Goal: Transaction & Acquisition: Purchase product/service

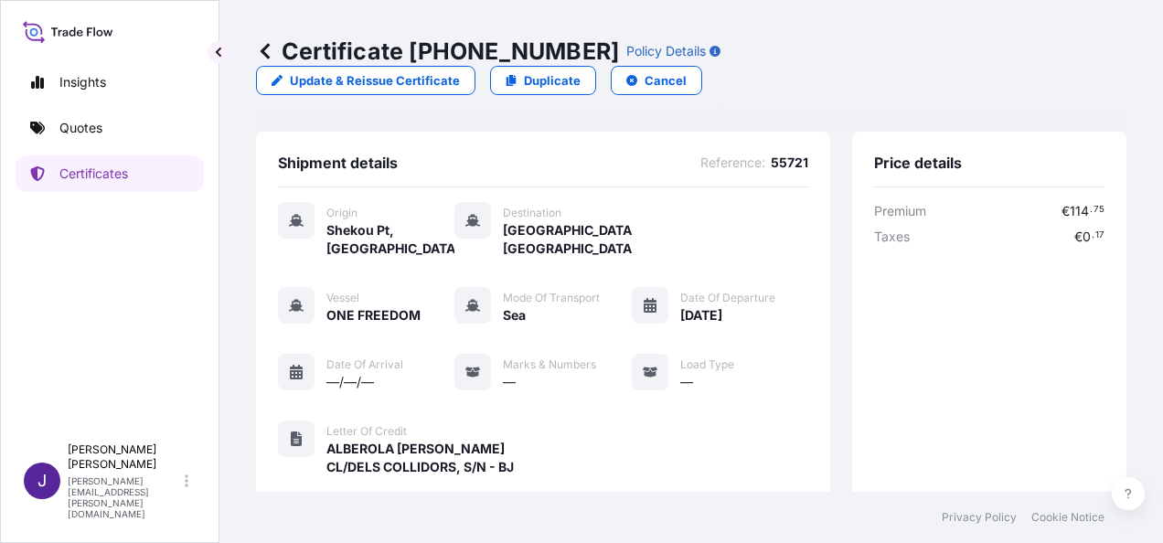
scroll to position [452, 0]
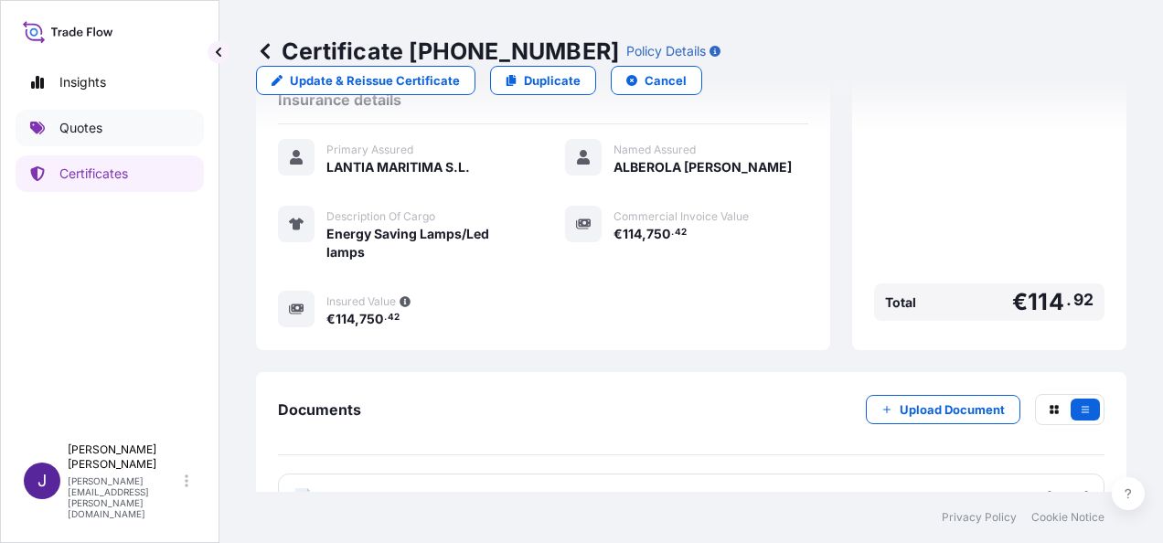
click at [82, 135] on p "Quotes" at bounding box center [80, 128] width 43 height 18
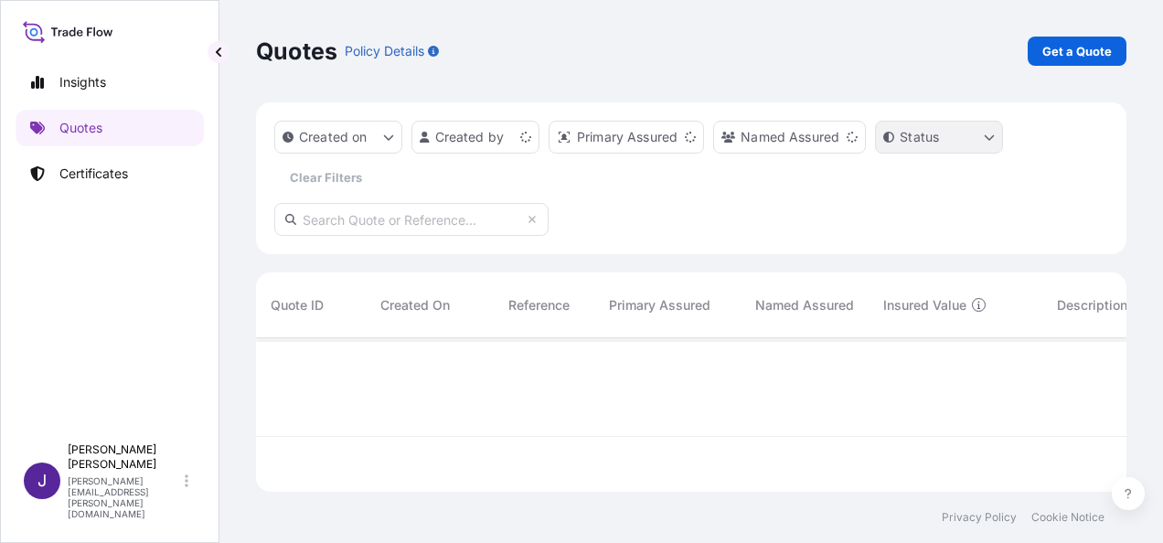
scroll to position [150, 856]
click at [1084, 50] on p "Get a Quote" at bounding box center [1078, 51] width 70 height 18
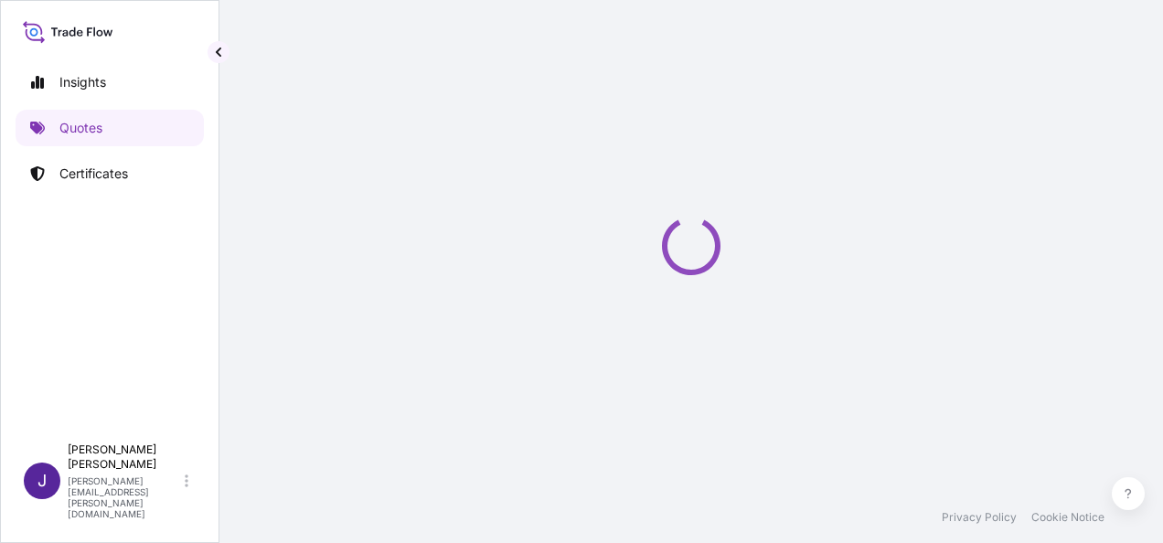
select select "Sea"
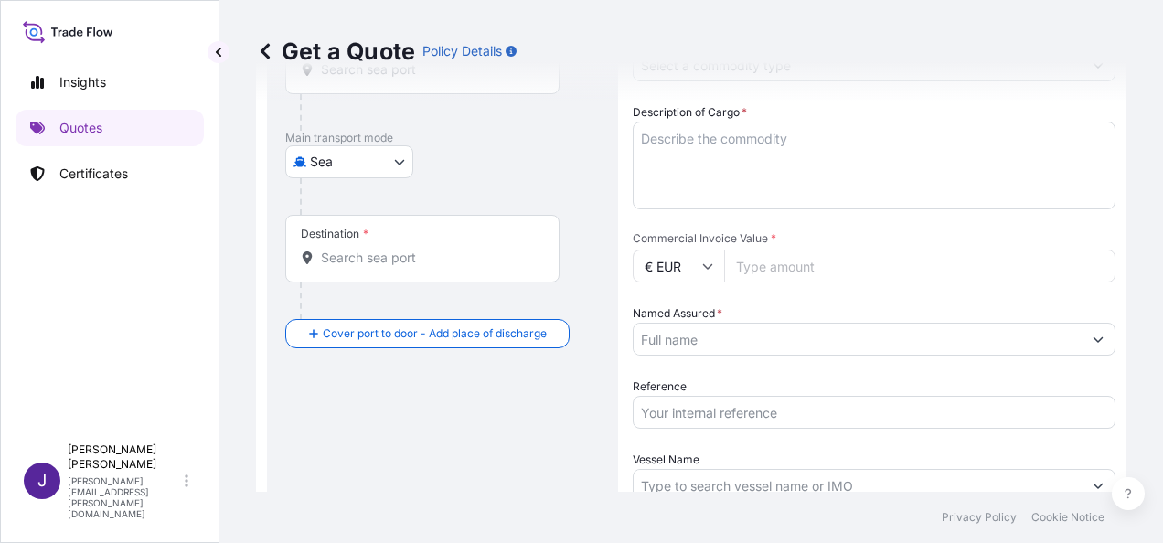
scroll to position [212, 0]
click at [722, 417] on input "Reference" at bounding box center [874, 411] width 483 height 33
type input "56191"
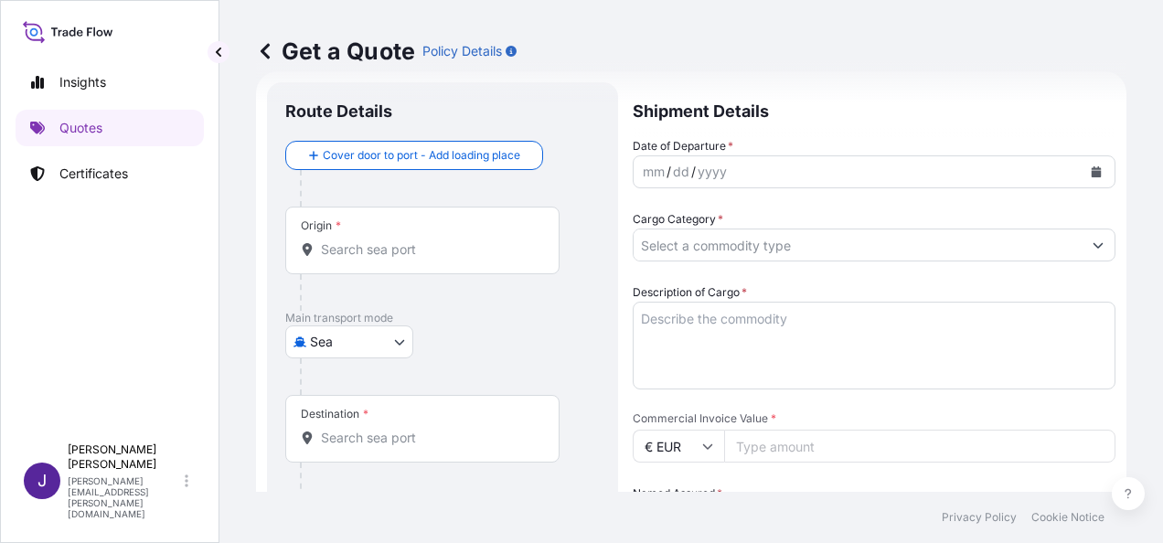
scroll to position [29, 0]
click at [473, 251] on input "Origin *" at bounding box center [429, 251] width 216 height 18
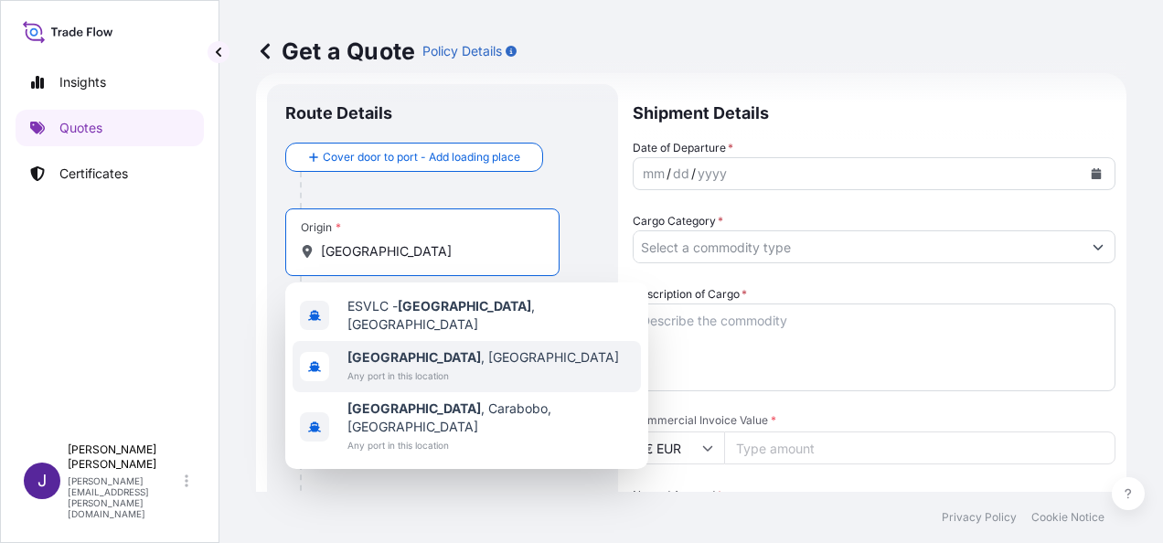
click at [437, 367] on span "Any port in this location" at bounding box center [484, 376] width 272 height 18
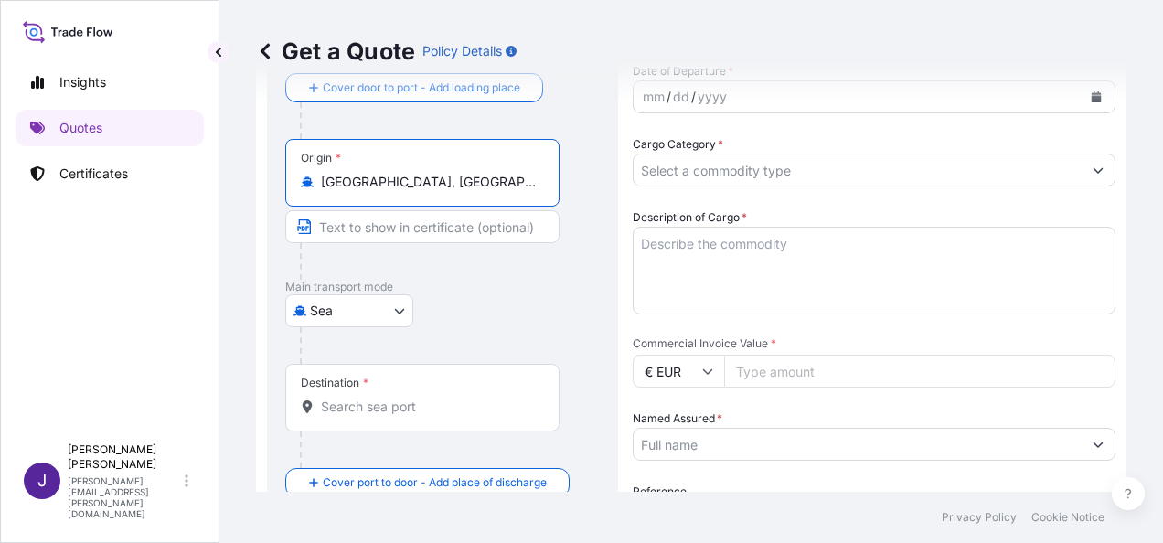
scroll to position [212, 0]
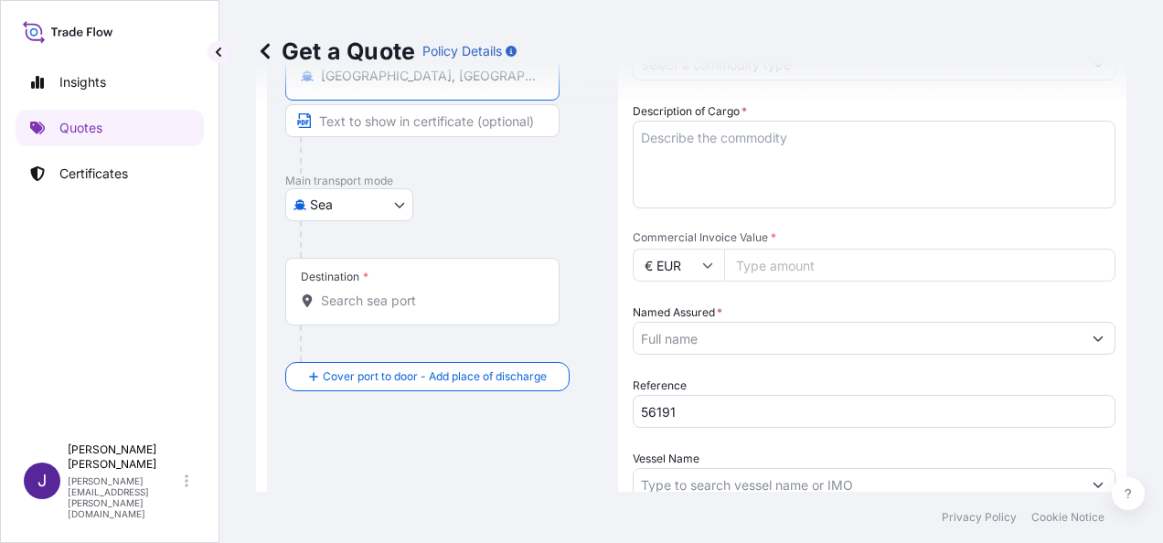
type input "[GEOGRAPHIC_DATA], [GEOGRAPHIC_DATA]"
click at [397, 309] on div "Destination *" at bounding box center [422, 292] width 274 height 68
click at [397, 309] on input "Destination *" at bounding box center [429, 301] width 216 height 18
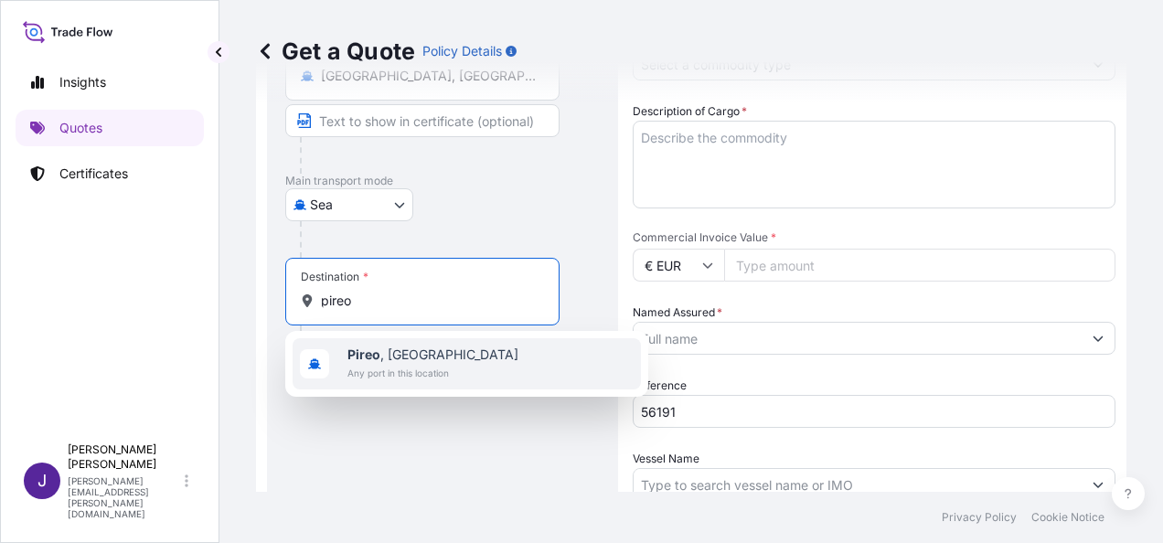
click at [406, 371] on span "Any port in this location" at bounding box center [433, 373] width 171 height 18
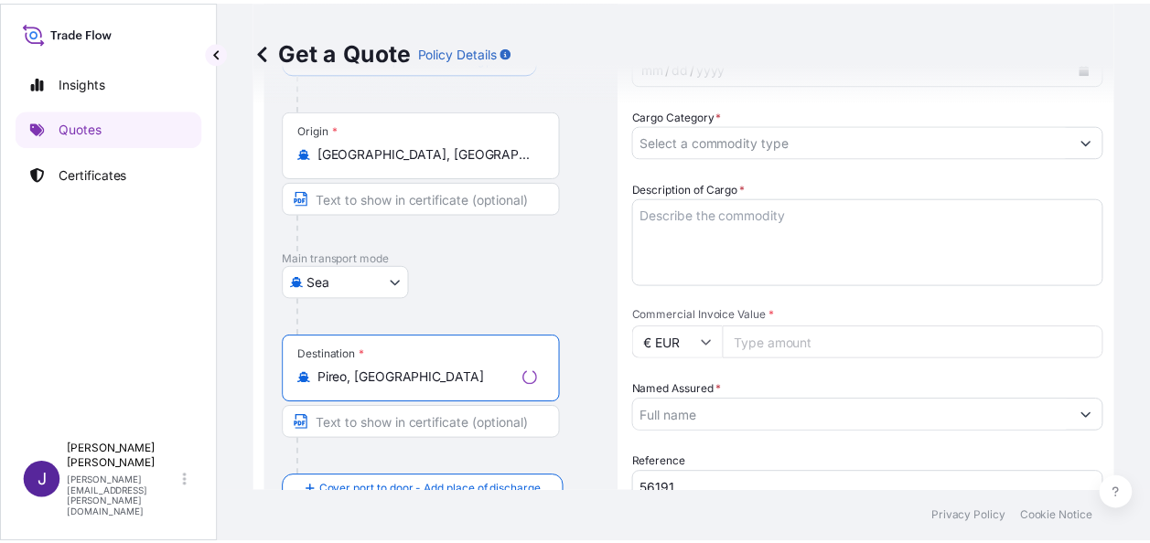
scroll to position [29, 0]
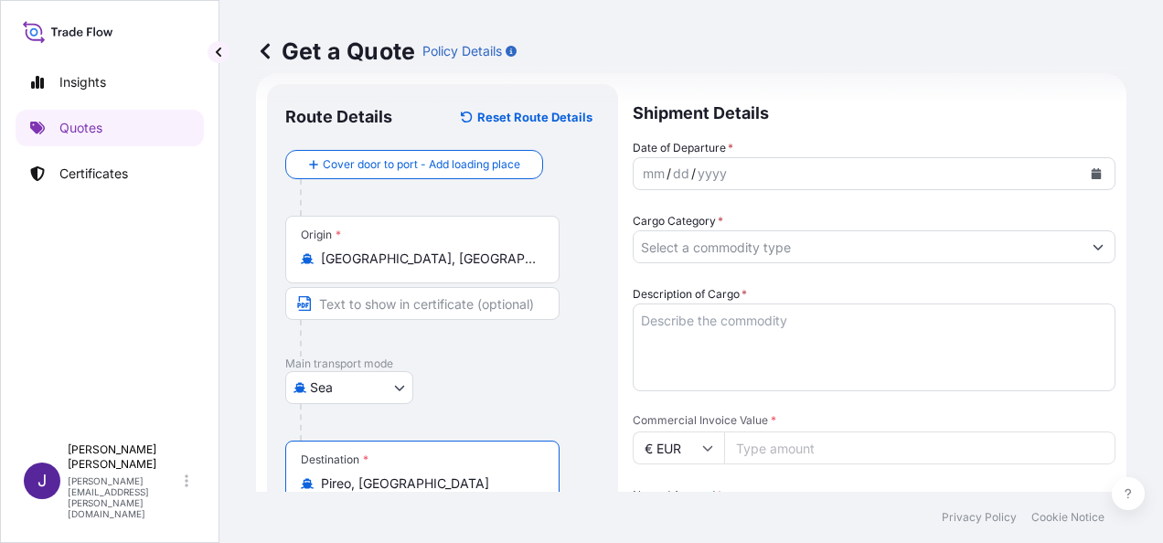
type input "Pireo, [GEOGRAPHIC_DATA]"
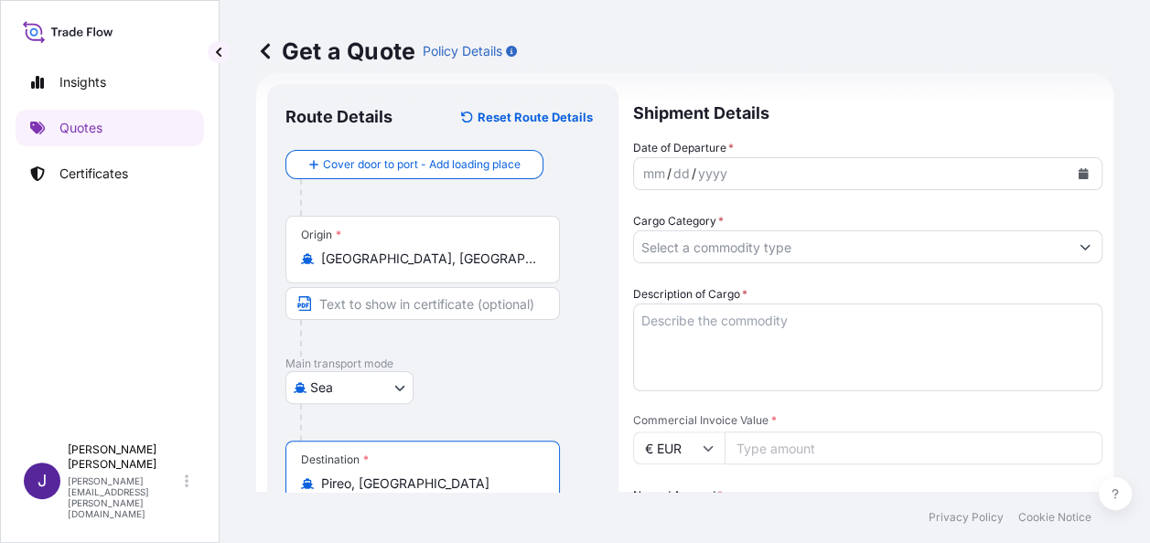
click at [1030, 252] on input "Cargo Category *" at bounding box center [851, 246] width 434 height 33
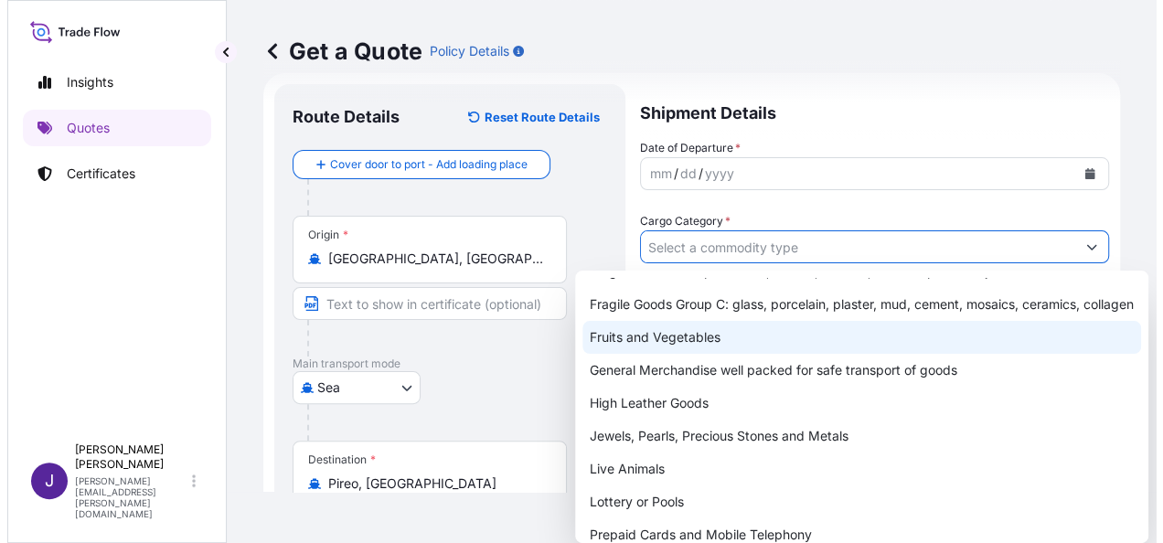
scroll to position [183, 0]
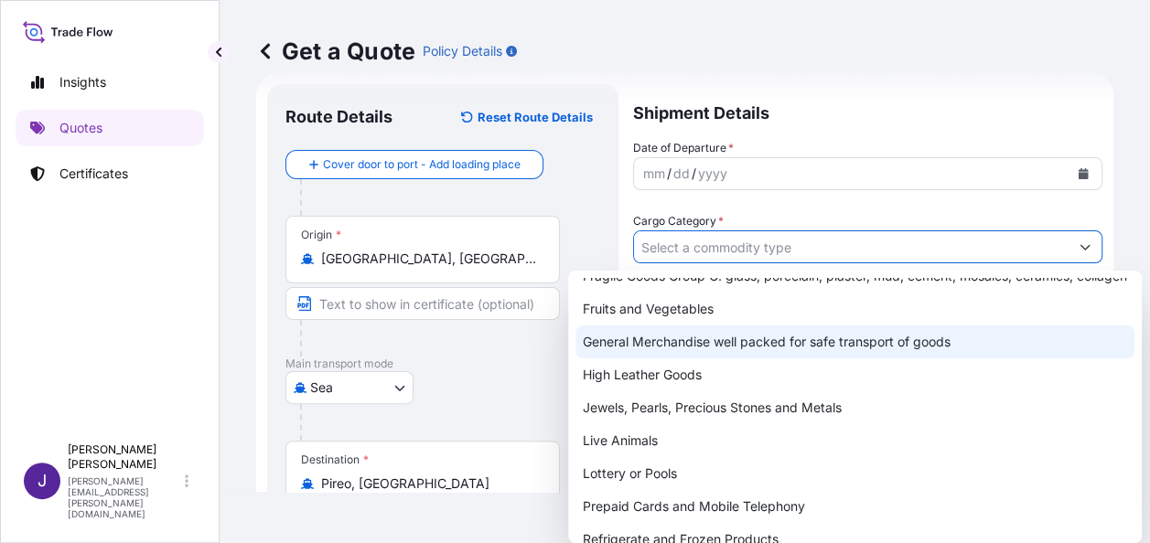
click at [678, 358] on div "General Merchandise well packed for safe transport of goods" at bounding box center [854, 342] width 559 height 33
type input "General Merchandise well packed for safe transport of goods"
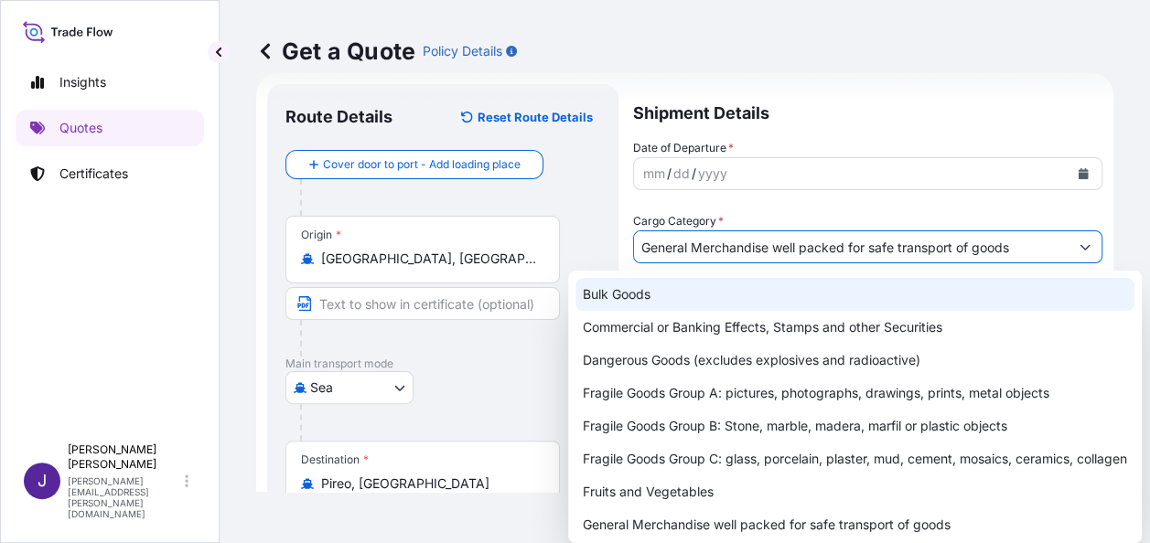
click at [1078, 170] on icon "Calendar" at bounding box center [1083, 173] width 10 height 11
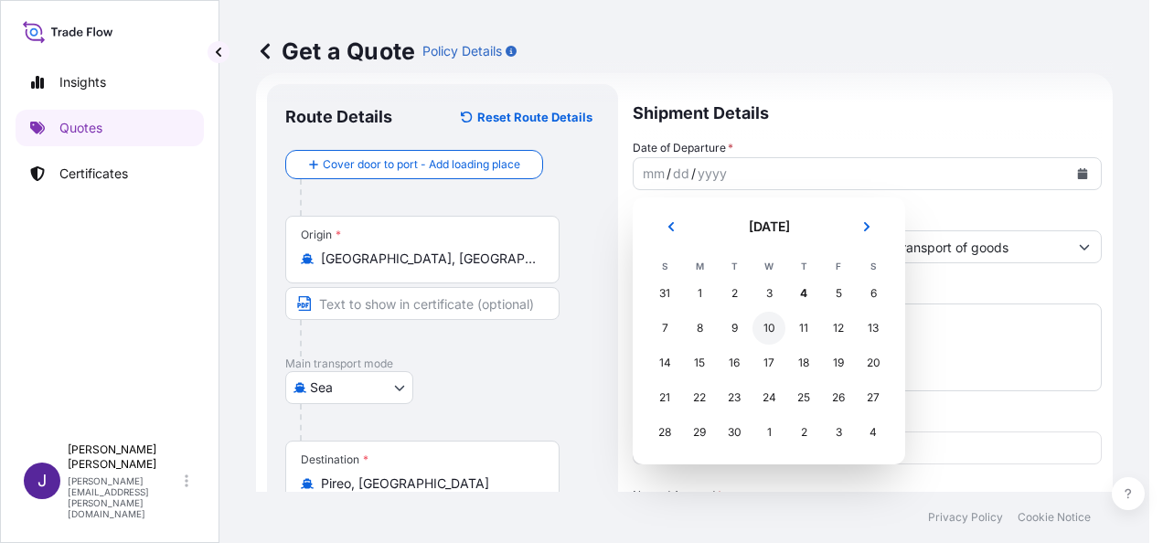
click at [774, 331] on div "10" at bounding box center [769, 328] width 33 height 33
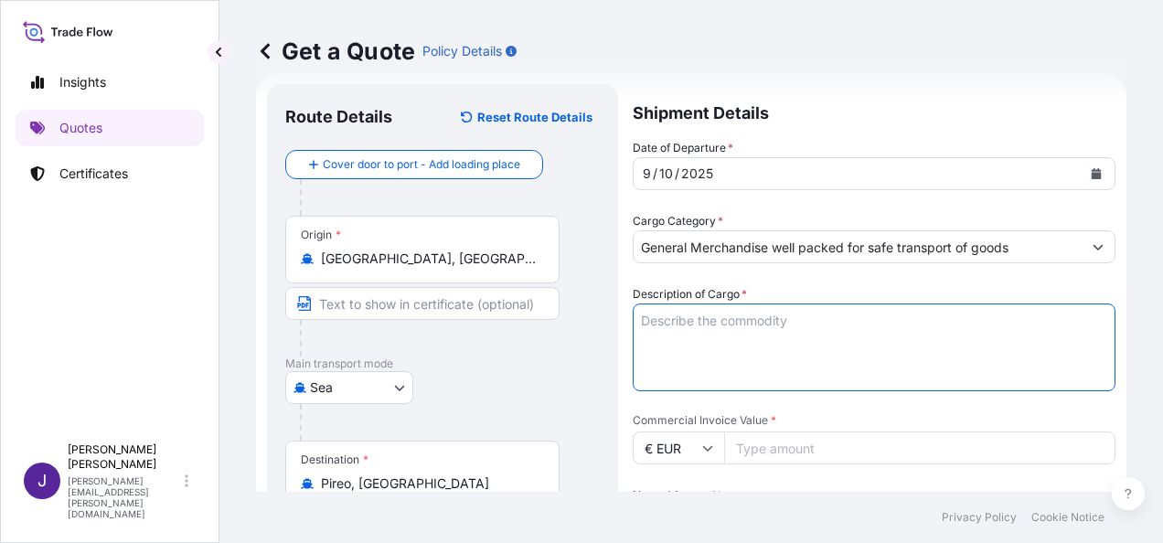
click at [755, 321] on textarea "Description of Cargo *" at bounding box center [874, 348] width 483 height 88
paste textarea "ROASTED & SALTED SOFT CORN"
type textarea "ROASTED & SALTED SOFT CORN"
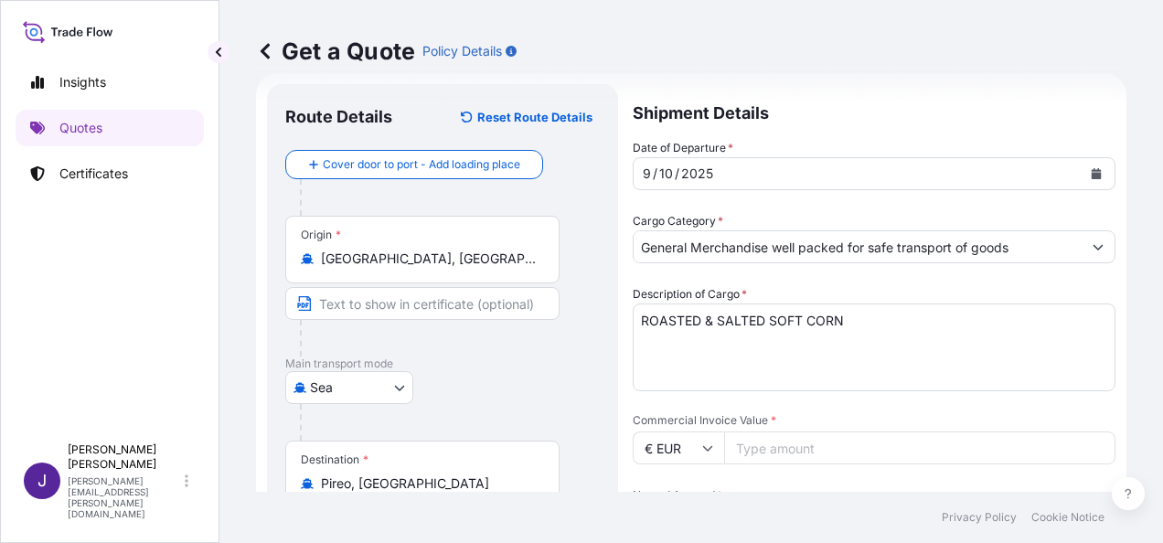
click at [784, 440] on input "Commercial Invoice Value *" at bounding box center [919, 448] width 391 height 33
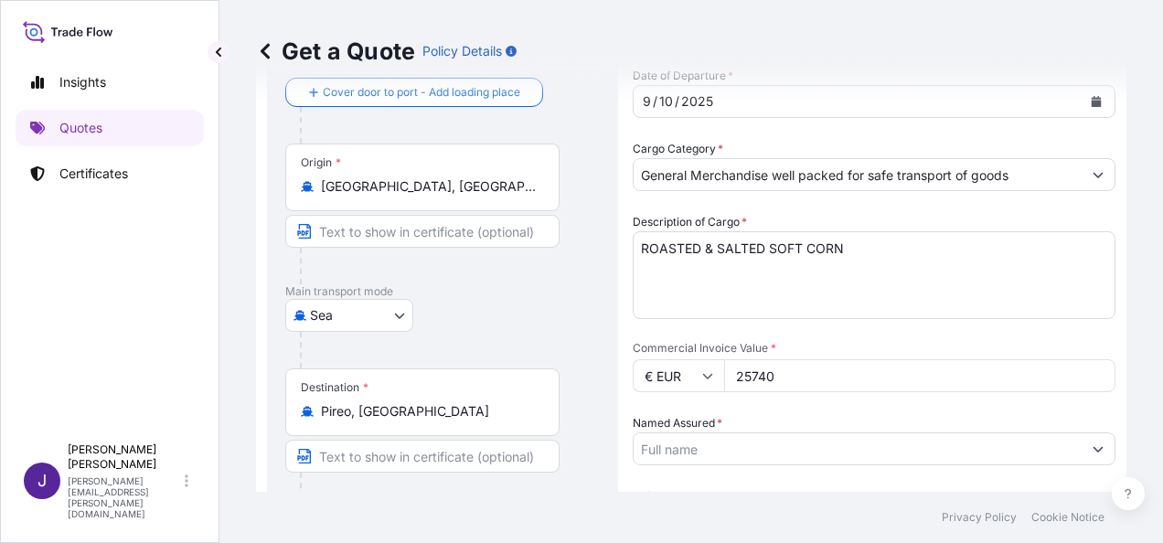
scroll to position [304, 0]
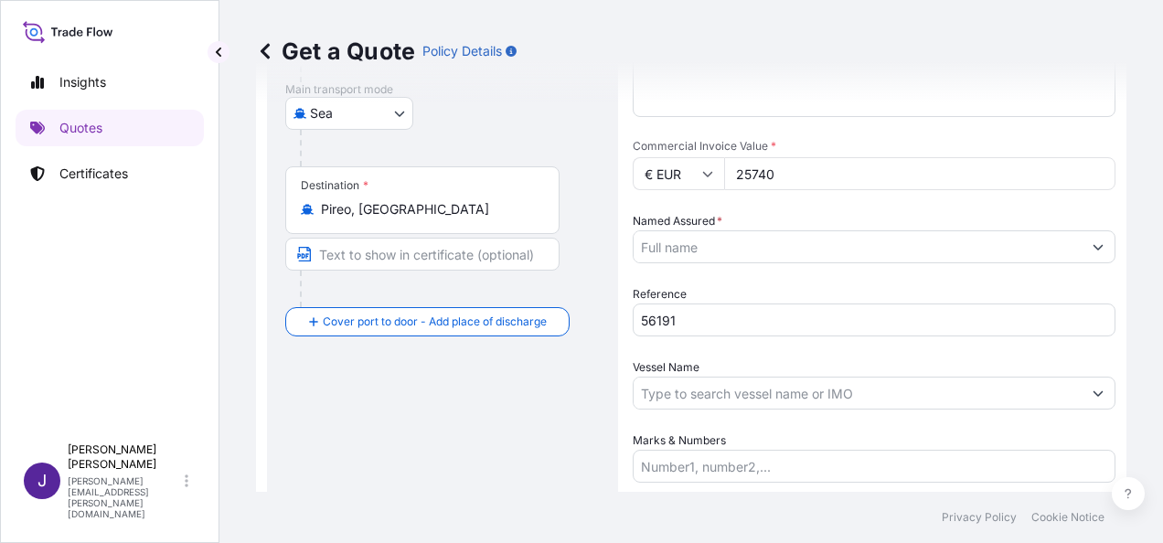
type input "25740"
click at [814, 241] on input "Named Assured *" at bounding box center [858, 246] width 448 height 33
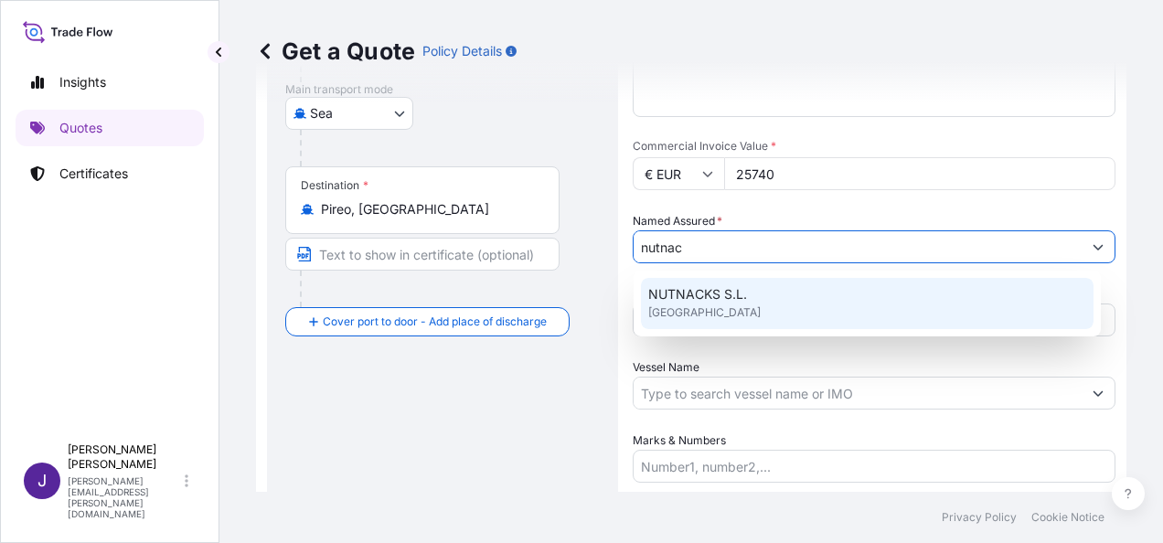
click at [708, 305] on div "NUTNACKS S.L. [GEOGRAPHIC_DATA]" at bounding box center [867, 303] width 453 height 51
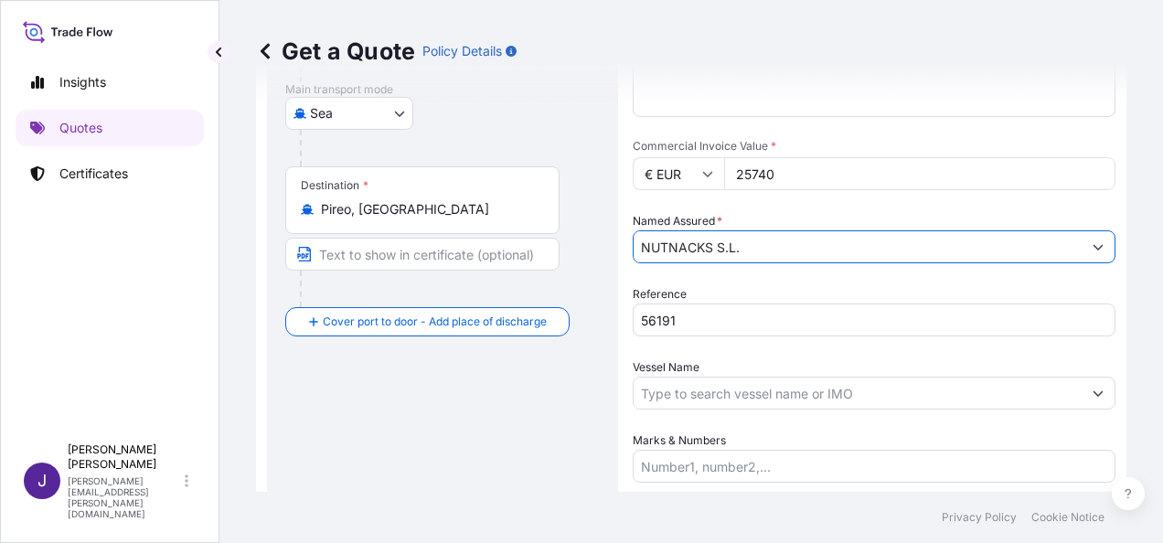
type input "NUTNACKS S.L."
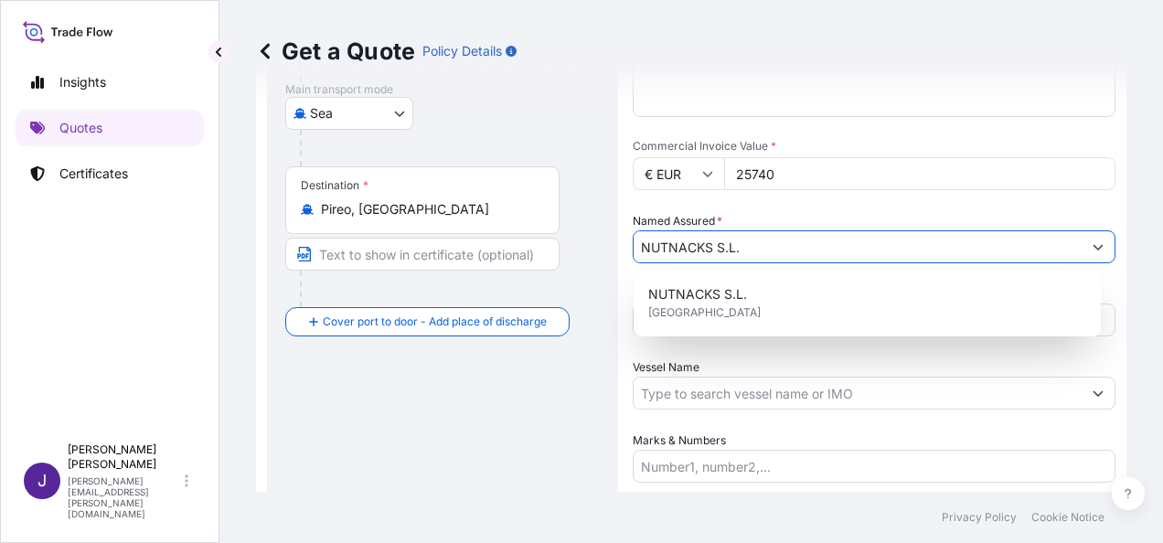
scroll to position [441, 0]
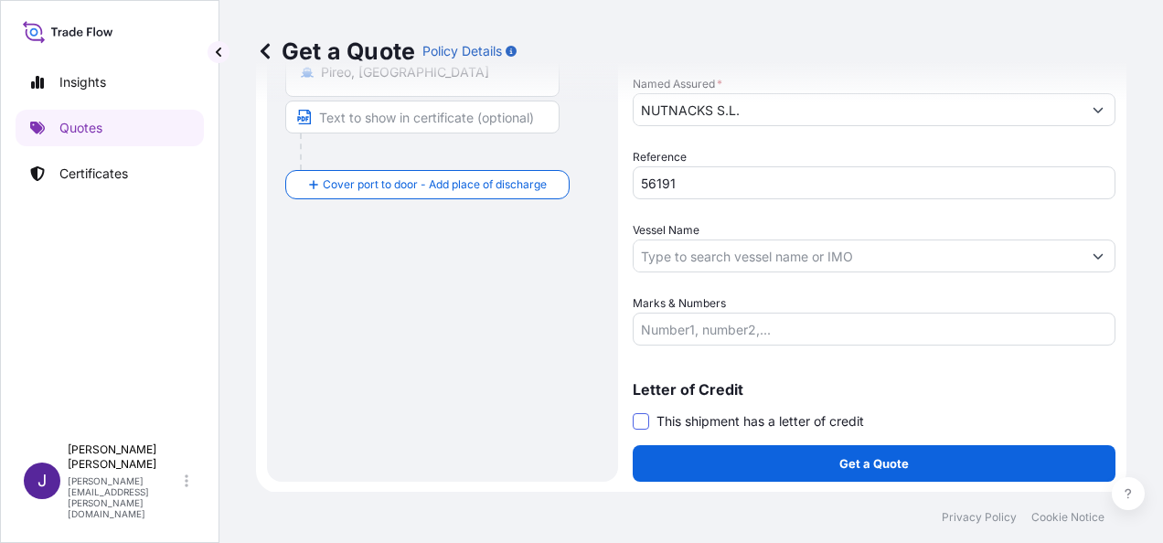
click at [638, 421] on span at bounding box center [641, 421] width 16 height 16
click at [633, 412] on input "This shipment has a letter of credit" at bounding box center [633, 412] width 0 height 0
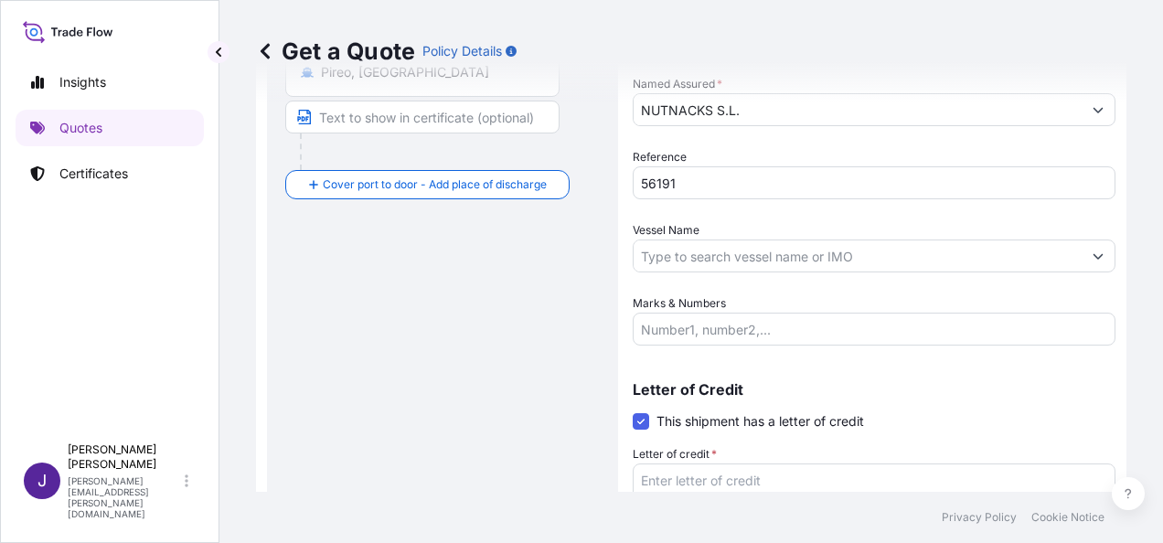
click at [725, 474] on textarea "Letter of credit *" at bounding box center [874, 508] width 483 height 88
paste textarea "FACTURA NR 25057"
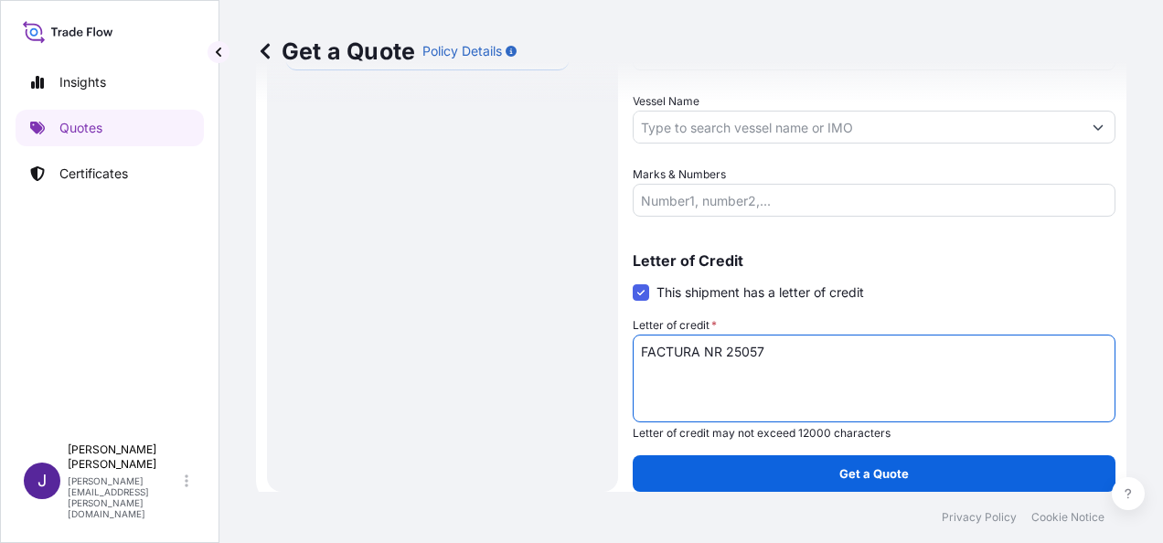
scroll to position [580, 0]
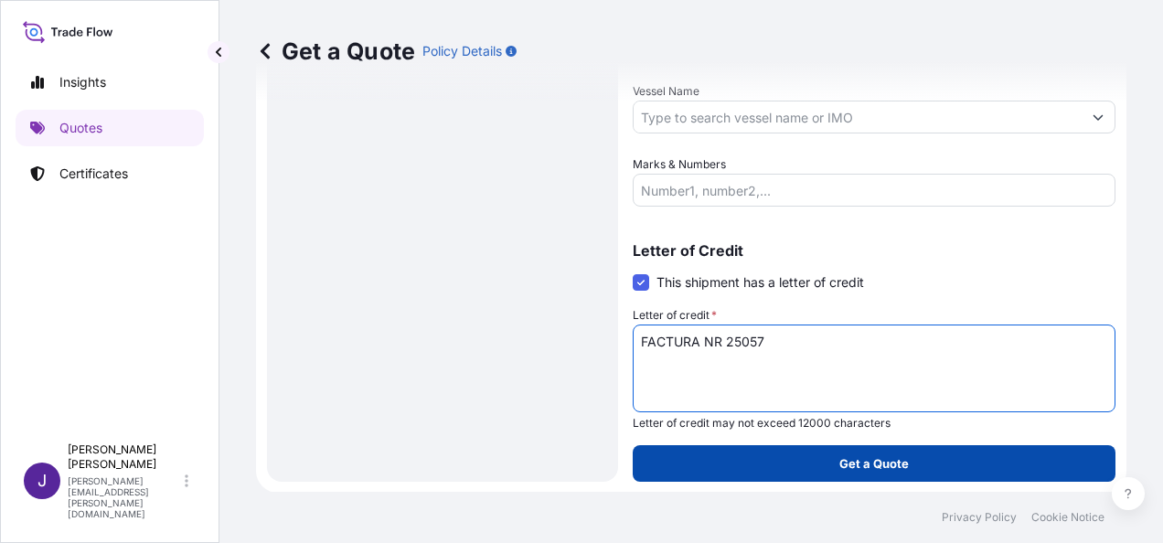
type textarea "FACTURA NR 25057"
click at [915, 464] on button "Get a Quote" at bounding box center [874, 463] width 483 height 37
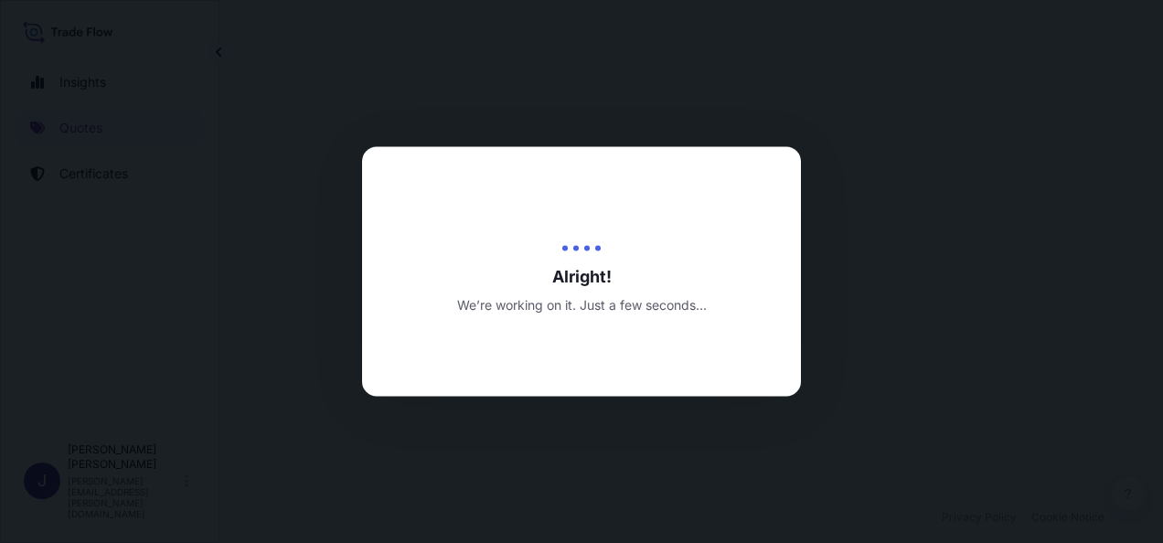
select select "Sea"
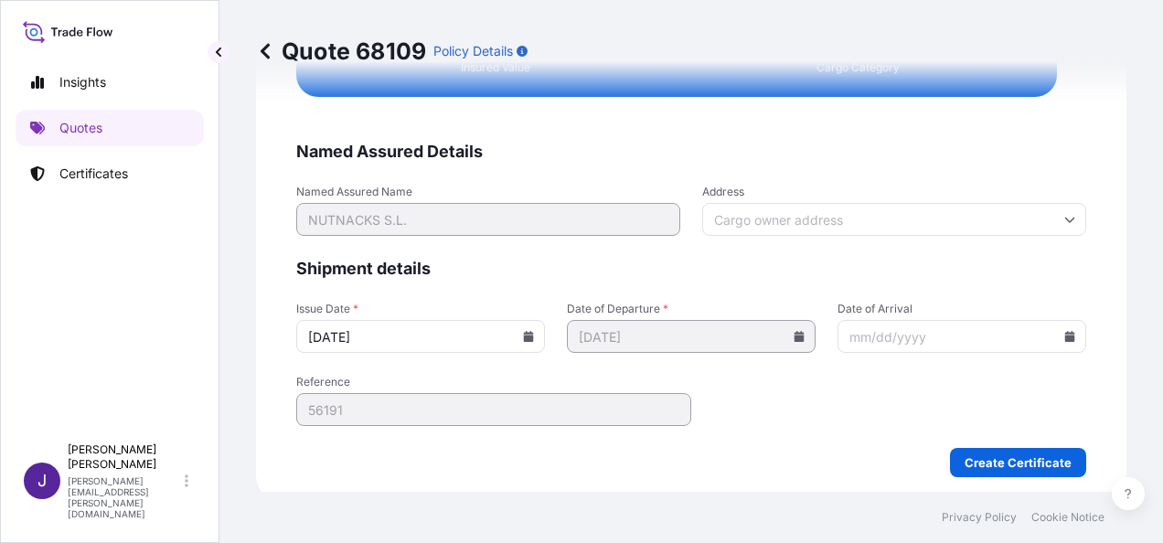
scroll to position [3734, 0]
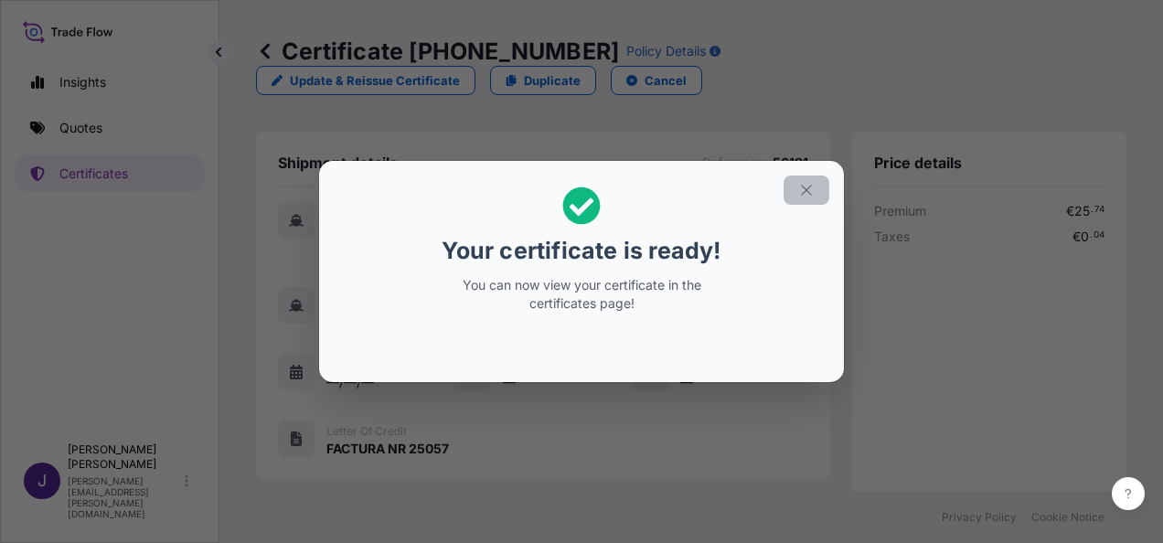
click at [809, 192] on icon "button" at bounding box center [806, 190] width 16 height 16
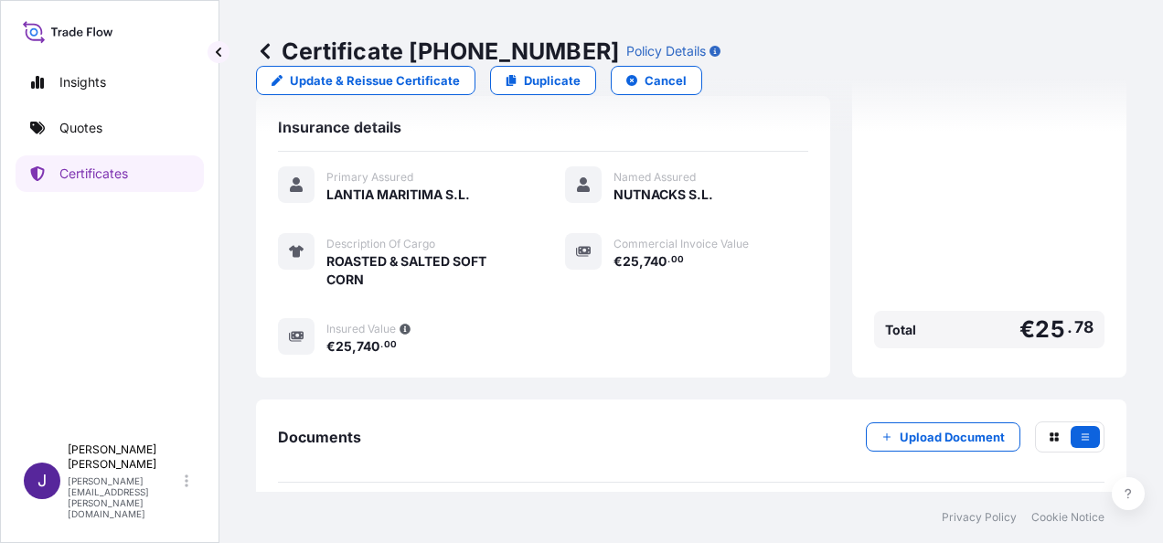
scroll to position [433, 0]
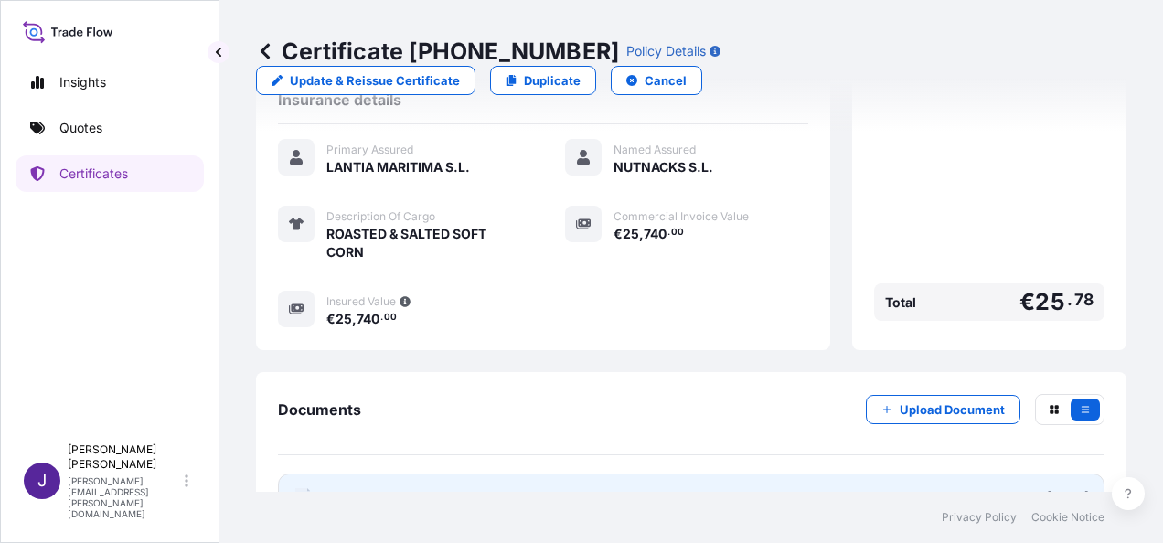
click at [416, 474] on link "PDF Certificate [DATE]" at bounding box center [691, 498] width 827 height 48
